Goal: Navigation & Orientation: Find specific page/section

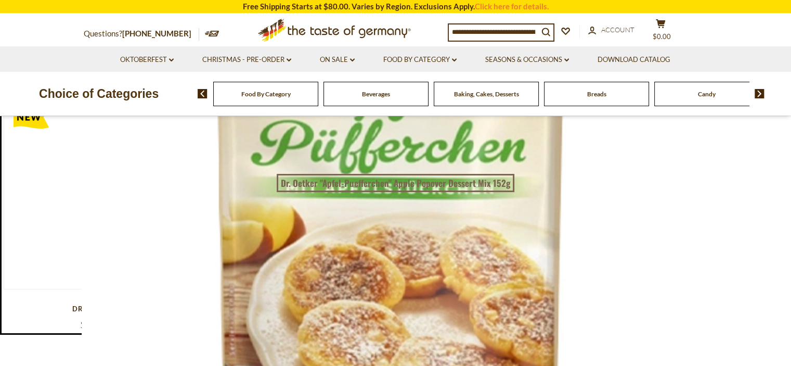
scroll to position [375, 0]
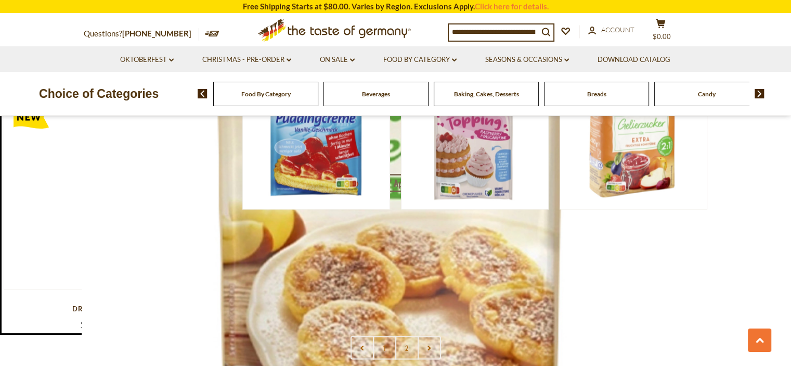
scroll to position [1956, 0]
click at [407, 335] on link "2" at bounding box center [406, 346] width 23 height 23
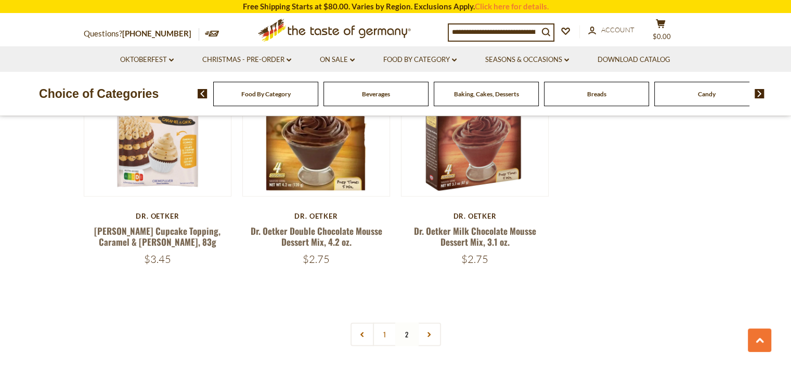
scroll to position [2206, 0]
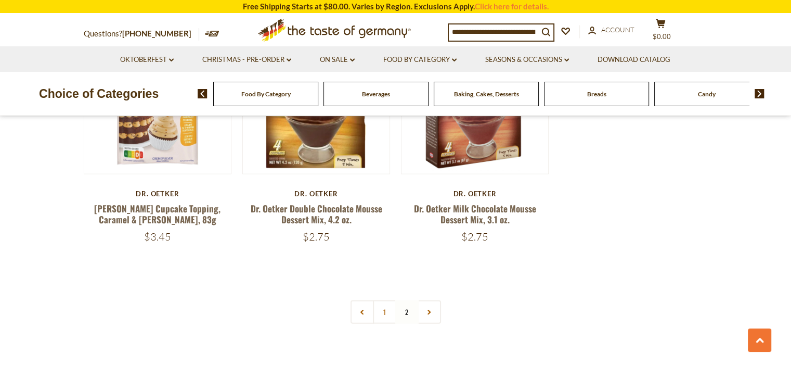
click at [761, 93] on img at bounding box center [760, 93] width 10 height 9
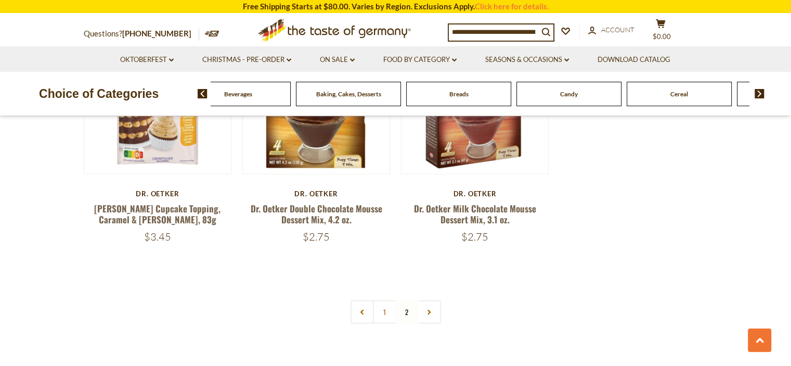
click at [761, 93] on img at bounding box center [760, 93] width 10 height 9
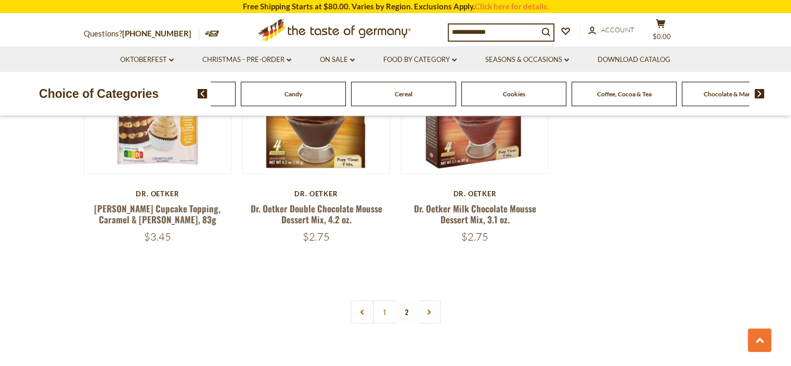
click at [509, 91] on span "Cookies" at bounding box center [514, 94] width 22 height 8
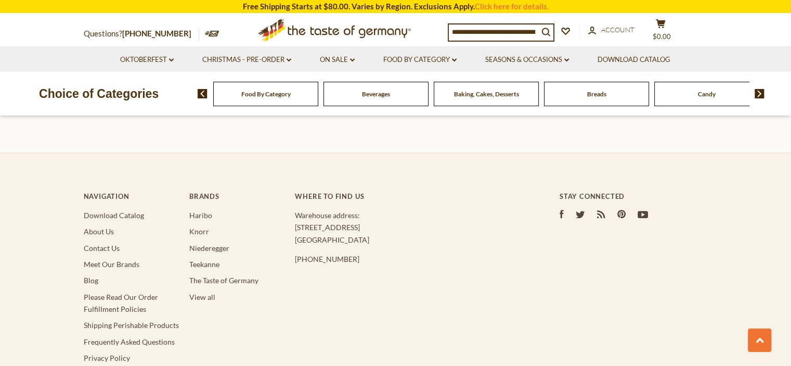
scroll to position [854, 0]
